Goal: Task Accomplishment & Management: Complete application form

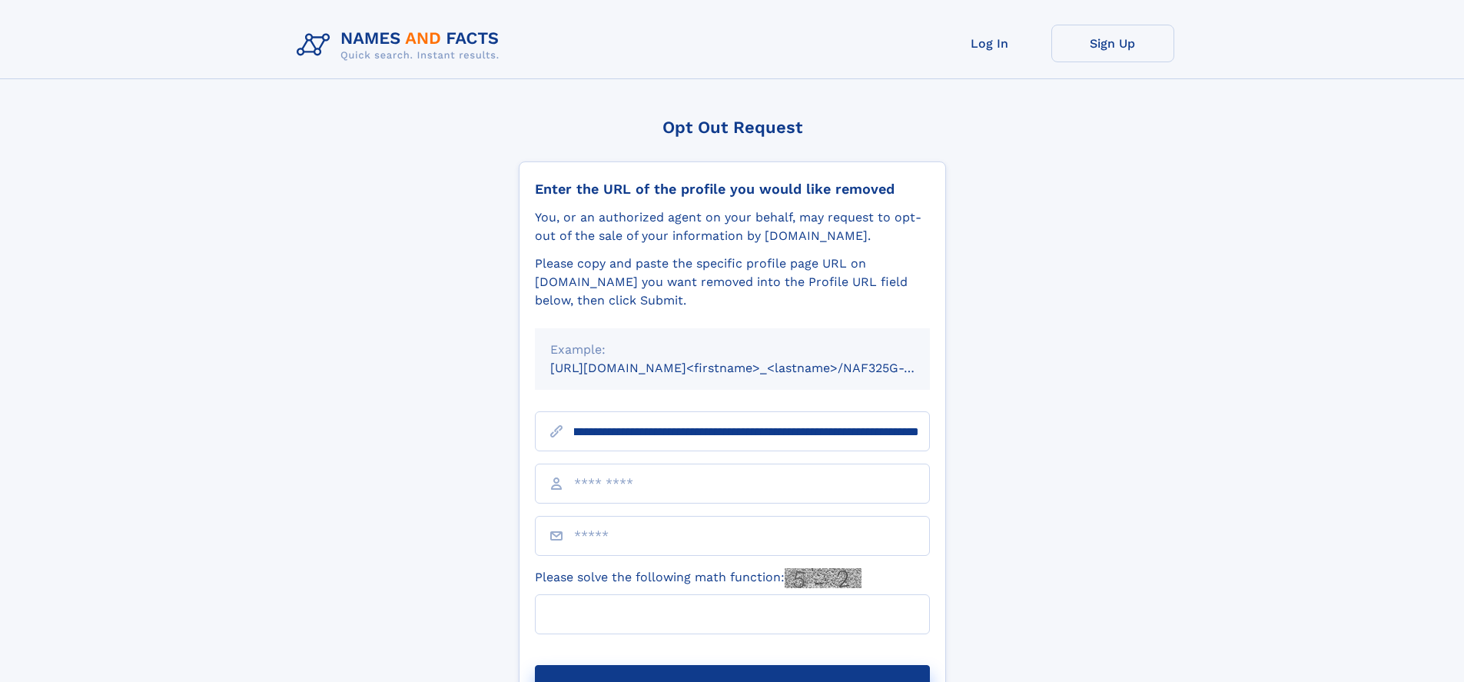
scroll to position [0, 161]
type input "**********"
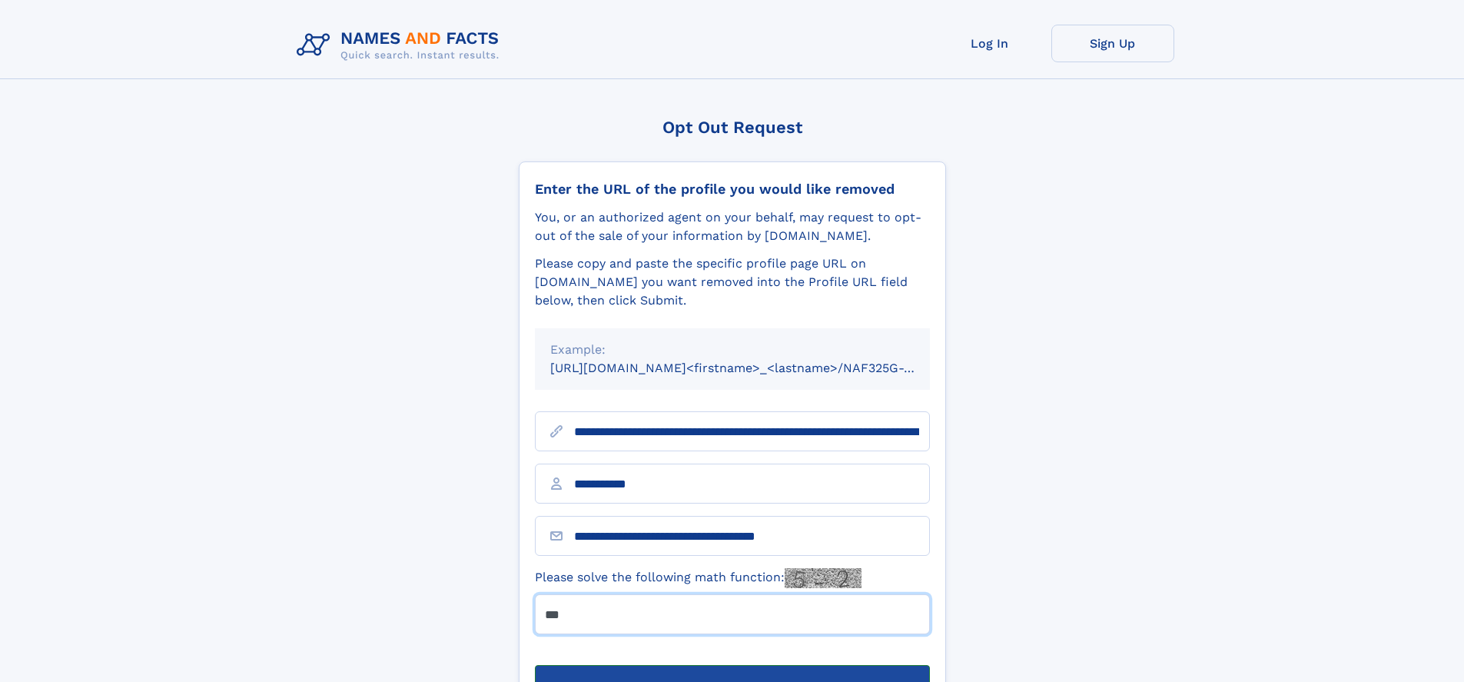
type input "***"
click at [732, 665] on button "Submit Opt Out Request" at bounding box center [732, 689] width 395 height 49
